Goal: Check status

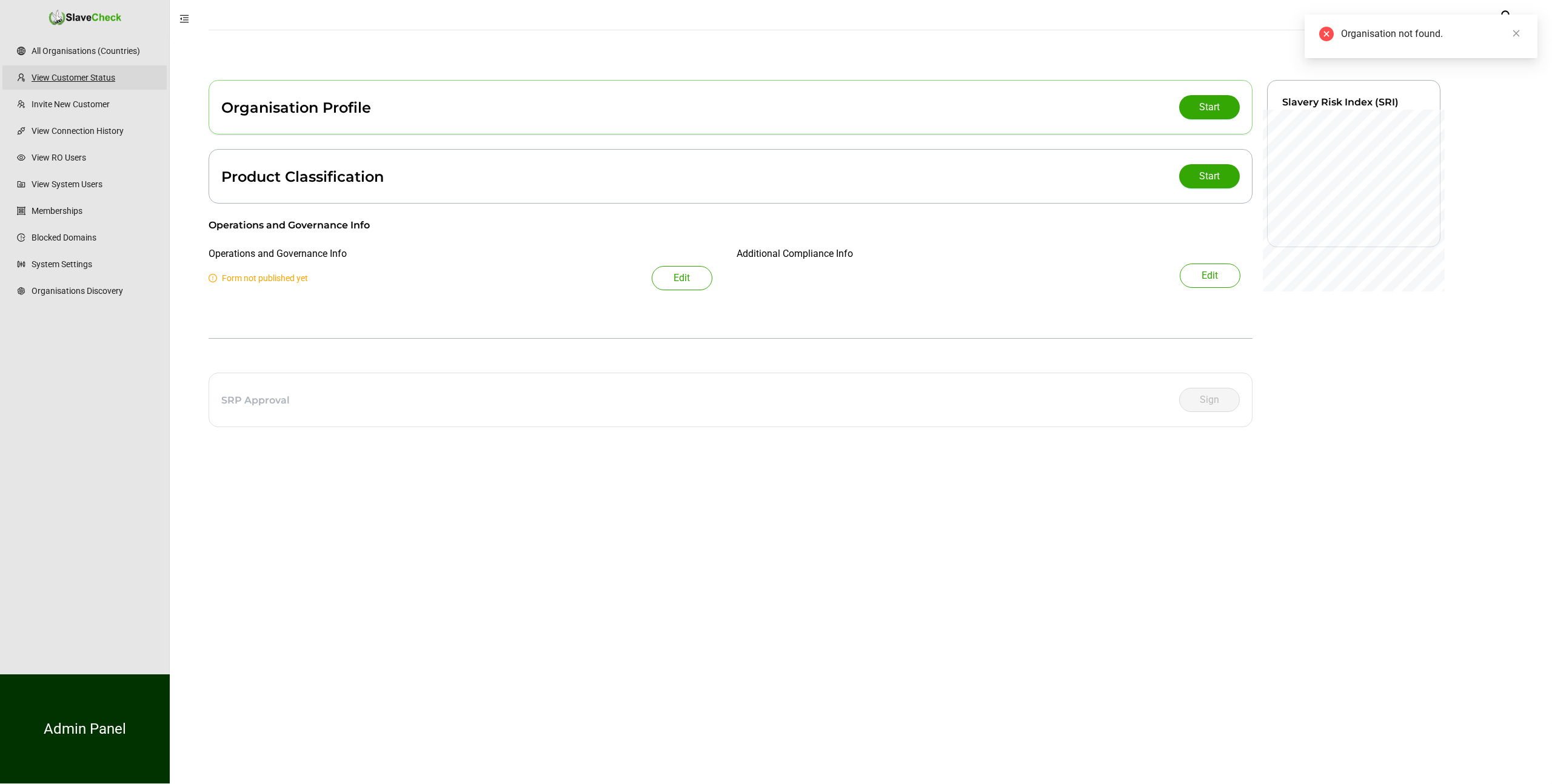
click at [57, 81] on link "View Customer Status" at bounding box center [93, 77] width 125 height 24
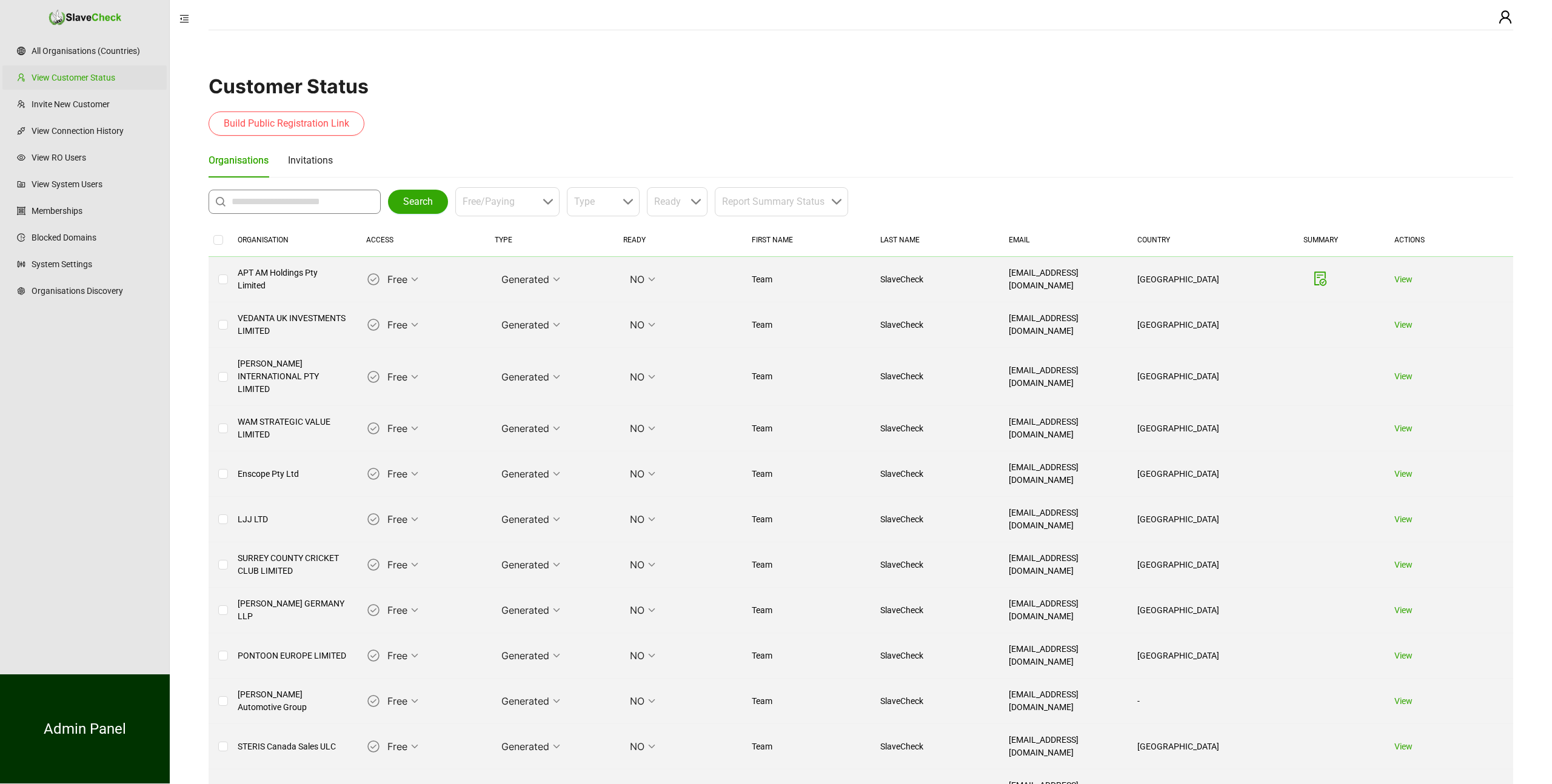
click at [314, 201] on input "text" at bounding box center [297, 202] width 132 height 15
type input "**********"
click at [403, 201] on span "Search" at bounding box center [418, 202] width 30 height 15
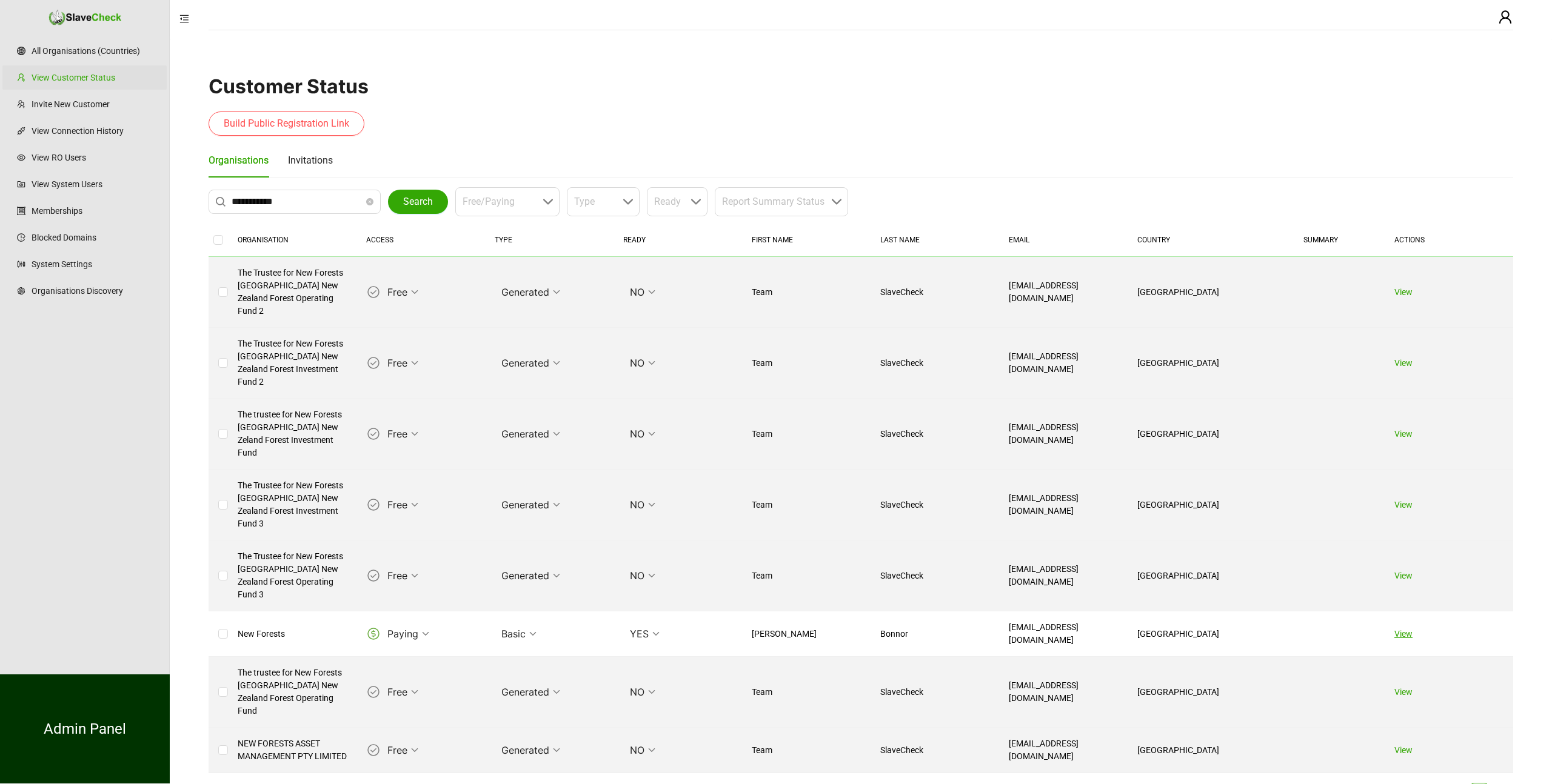
click at [1405, 629] on link "View" at bounding box center [1402, 634] width 18 height 9
click at [369, 204] on icon "close-circle" at bounding box center [369, 202] width 7 height 7
click at [291, 204] on input "text" at bounding box center [297, 202] width 132 height 15
type input "**********"
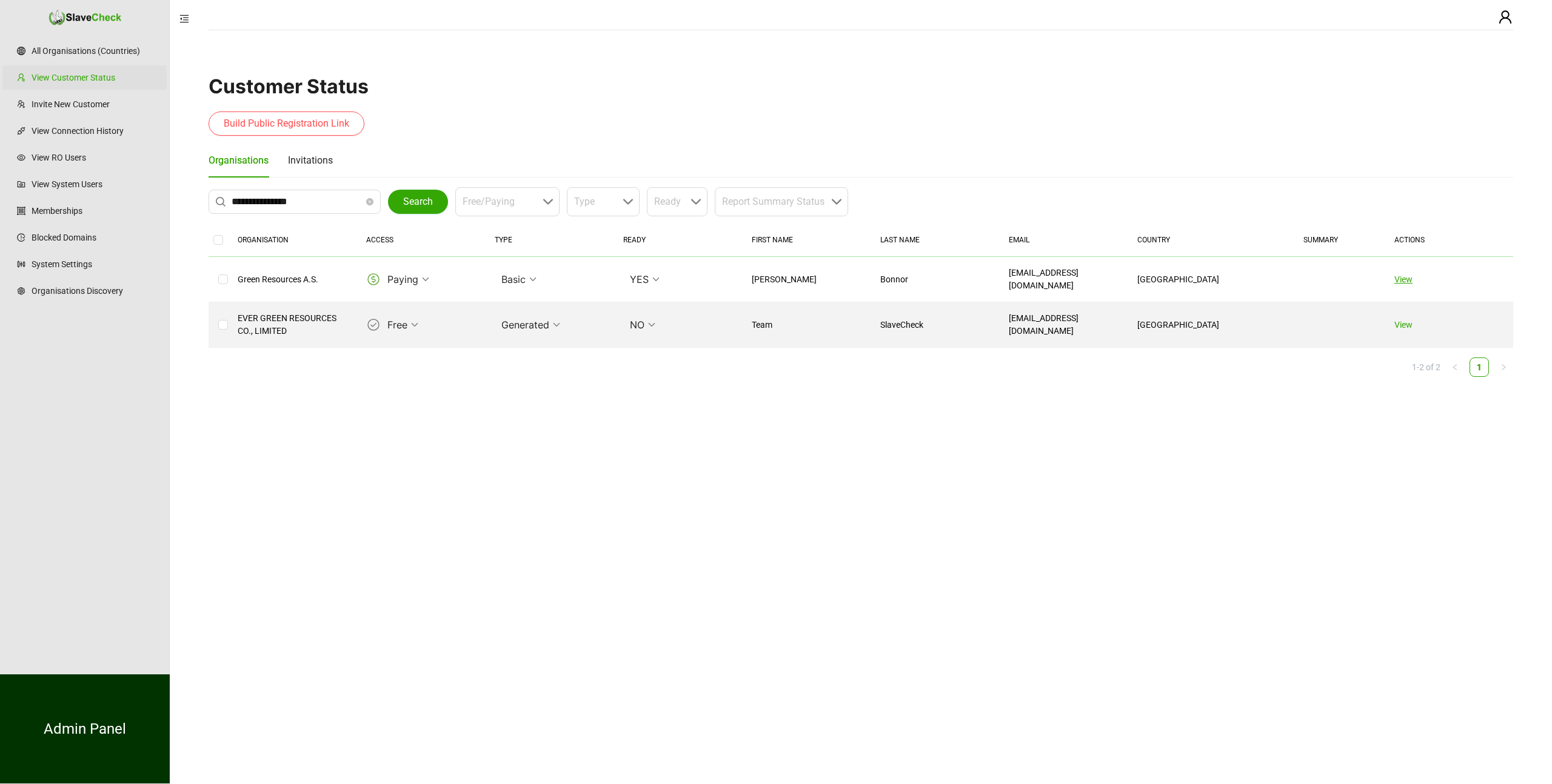
click at [1401, 279] on link "View" at bounding box center [1402, 279] width 18 height 9
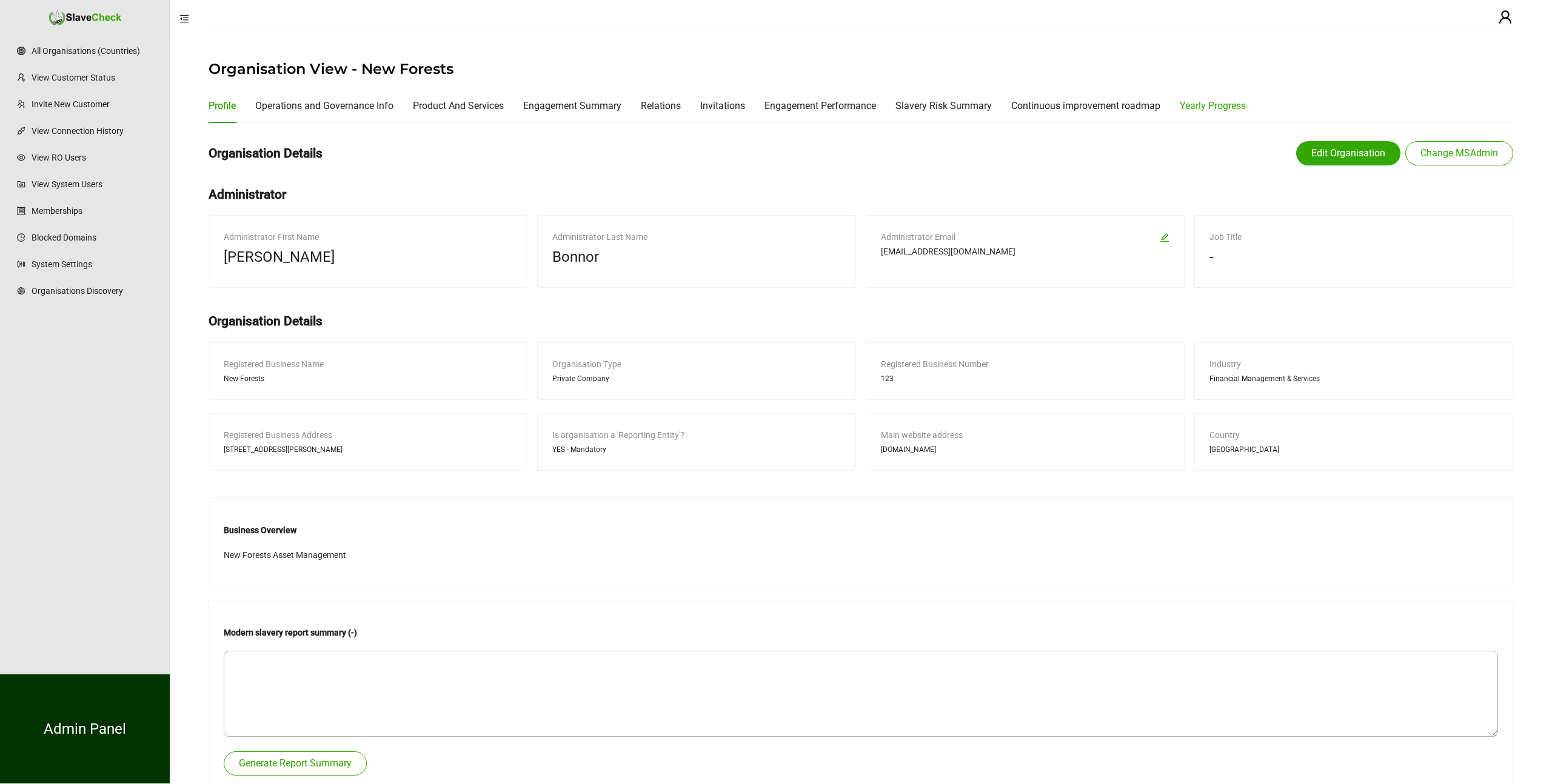
click at [1234, 103] on div "Yearly Progress" at bounding box center [1212, 105] width 66 height 15
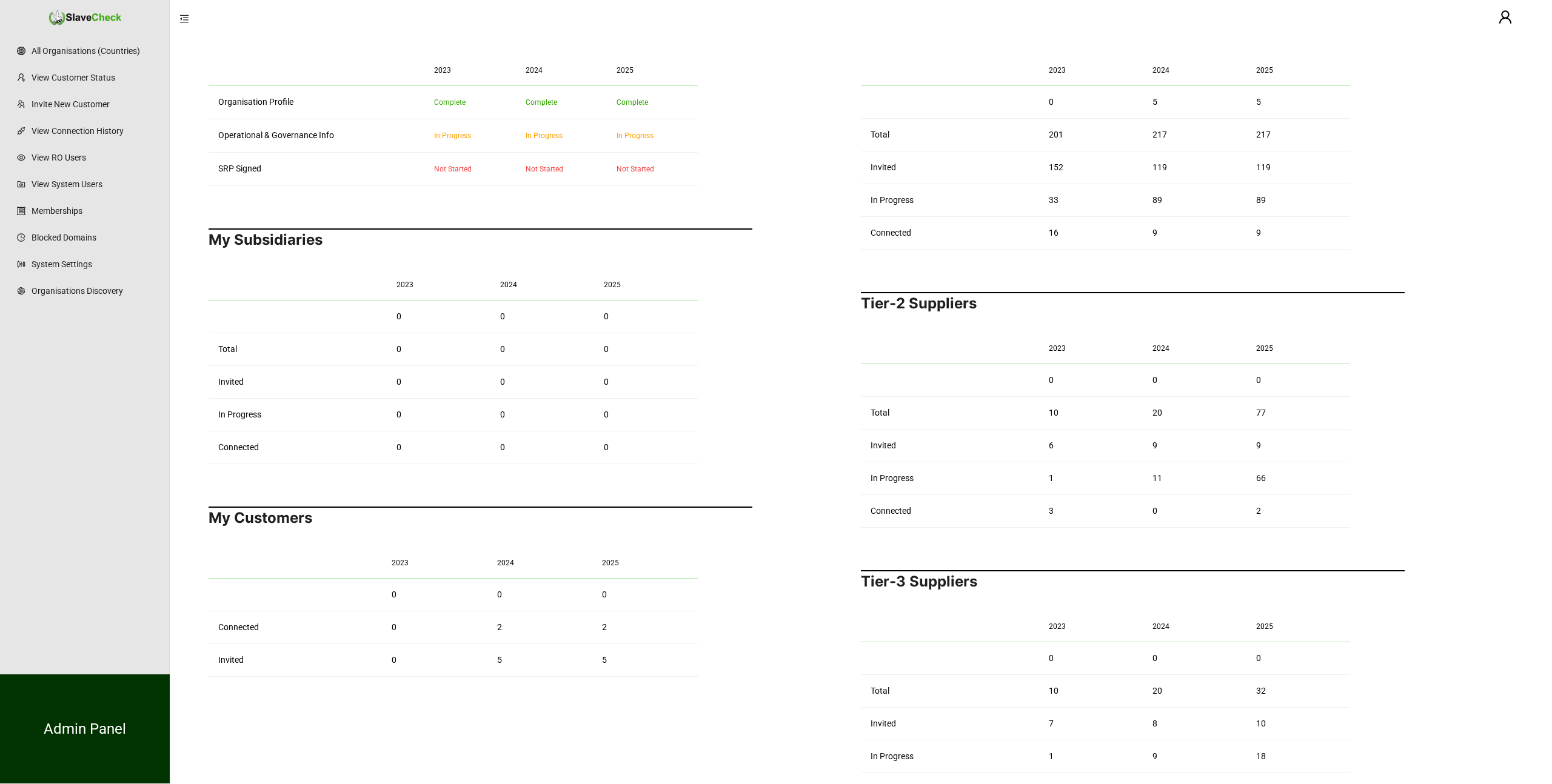
scroll to position [257, 0]
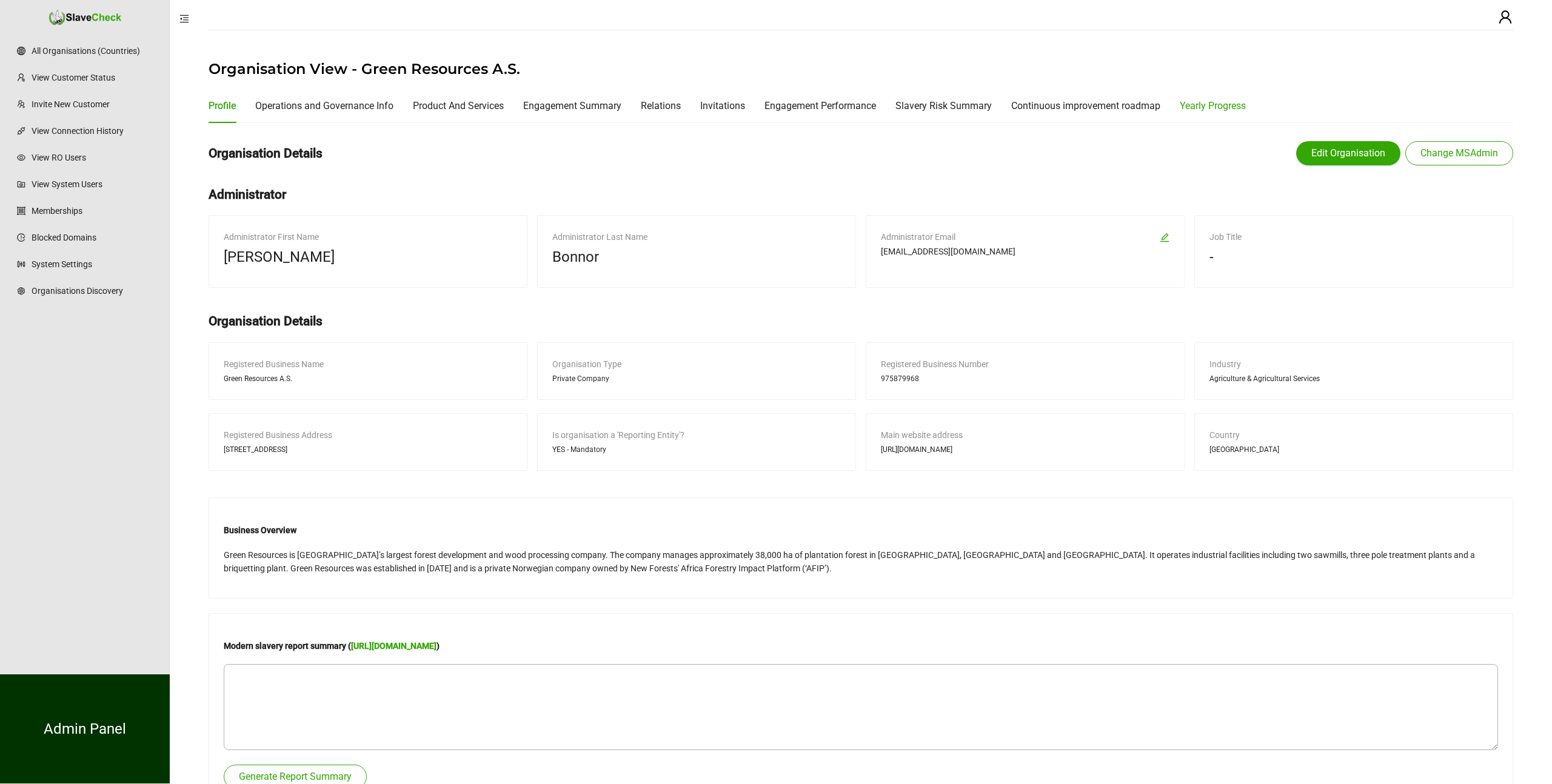
click at [1212, 103] on div "Yearly Progress" at bounding box center [1212, 105] width 66 height 15
